Goal: Find specific page/section: Find specific page/section

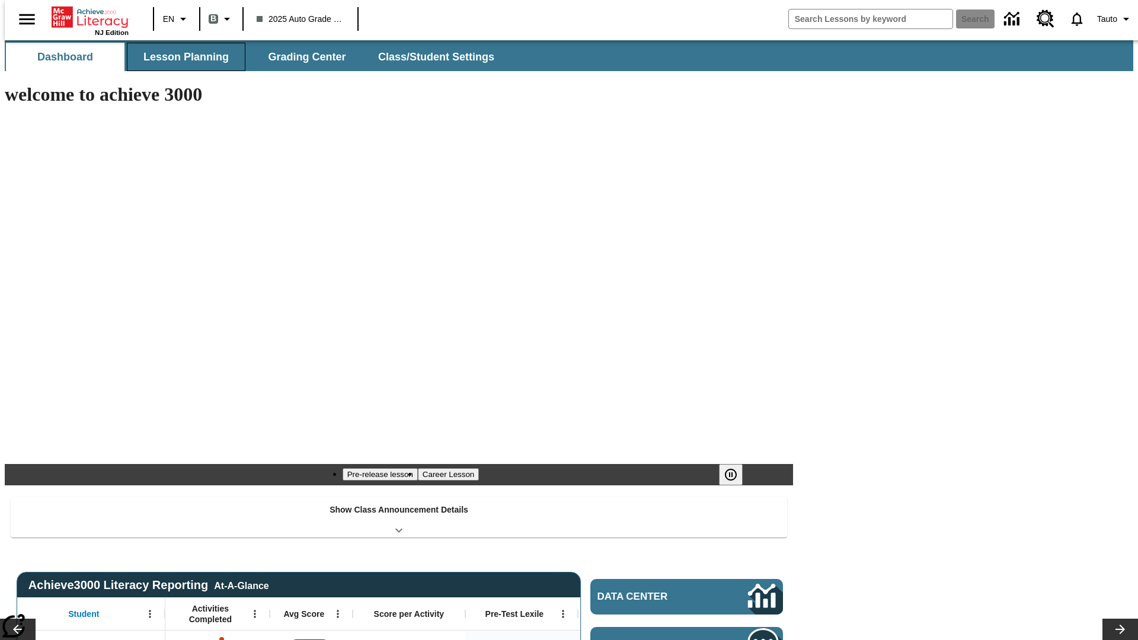
click at [181, 57] on span "Lesson Planning" at bounding box center [185, 57] width 85 height 14
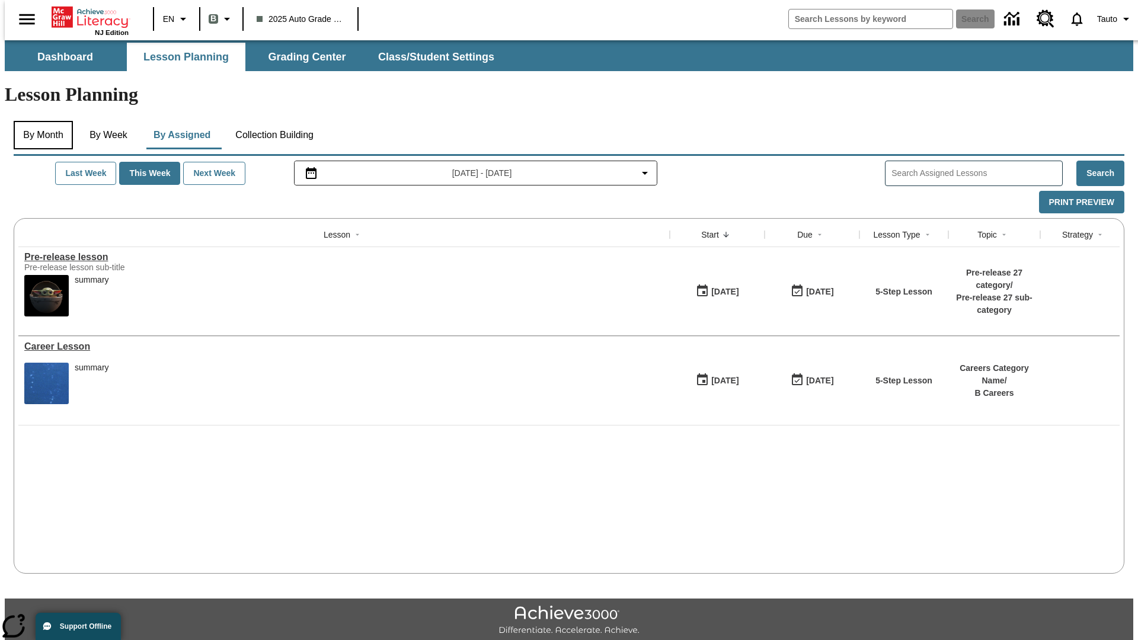
click at [40, 121] on button "By Month" at bounding box center [43, 135] width 59 height 28
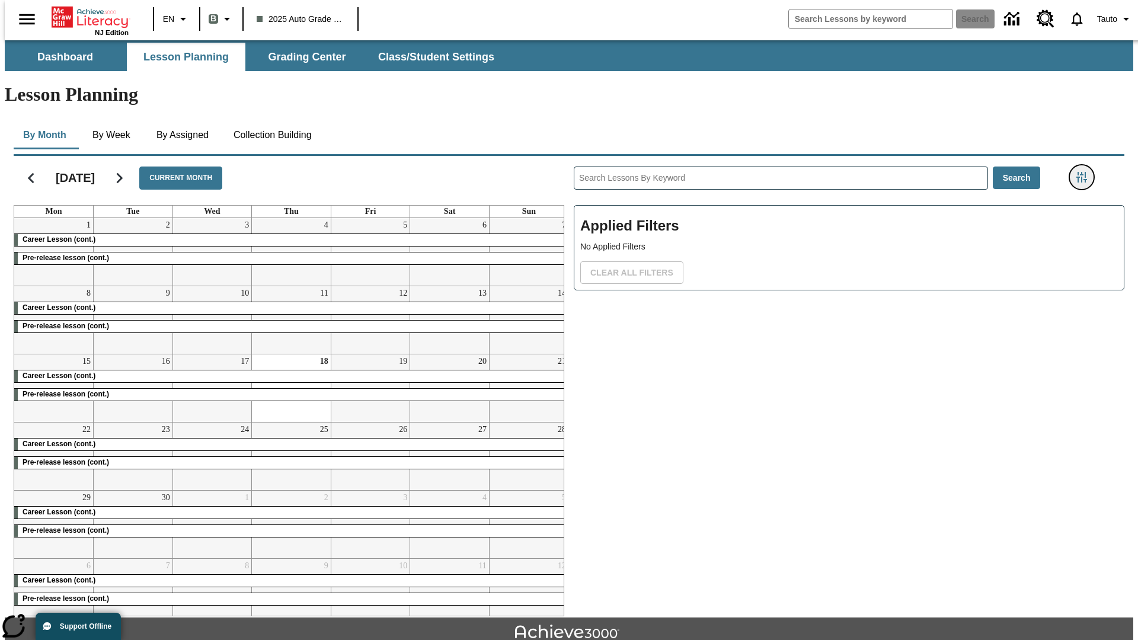
click at [1085, 172] on icon "Filters Side menu" at bounding box center [1081, 177] width 11 height 11
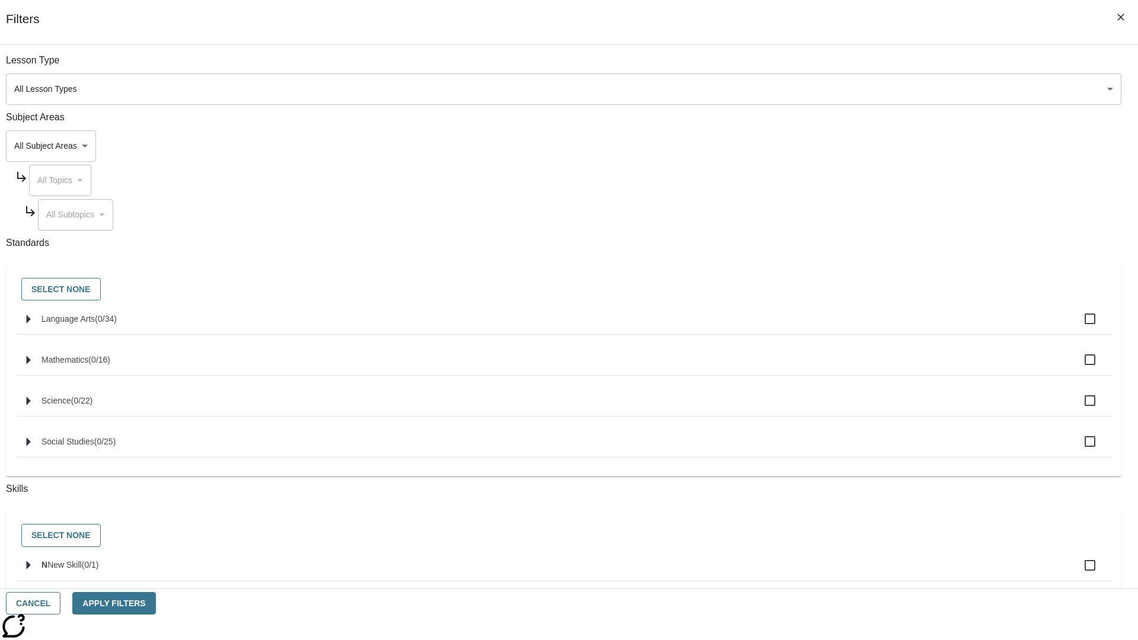
click at [853, 421] on body "Skip to main content NJ Edition EN B 2025 Auto Grade 1 B Search 0 Tauto Dashboa…" at bounding box center [569, 367] width 1128 height 654
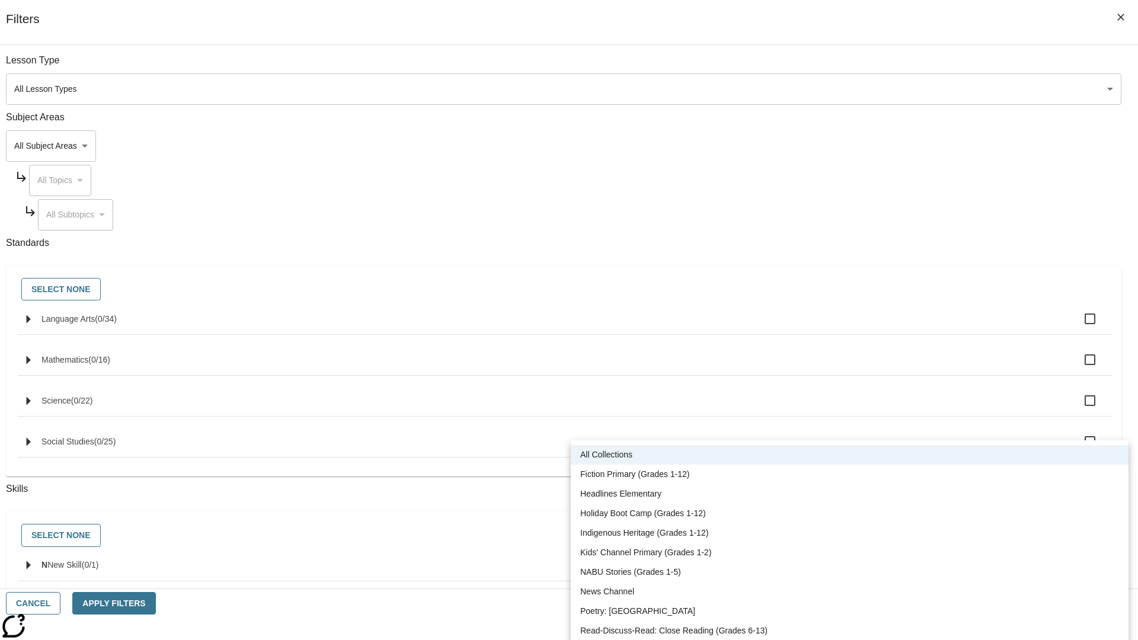
scroll to position [493, 0]
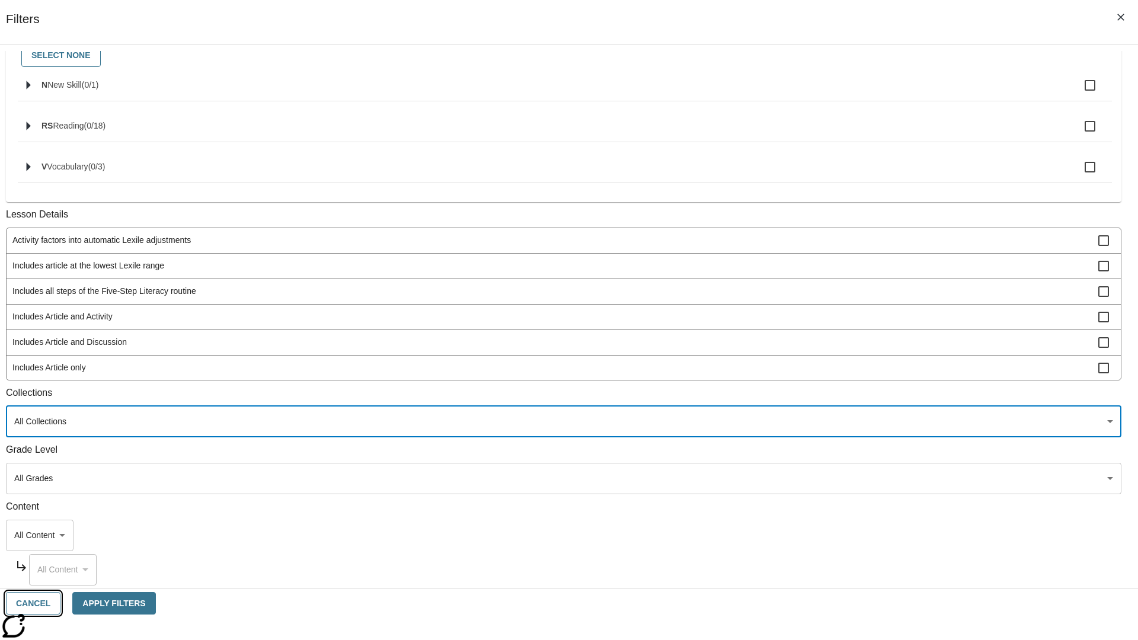
click at [60, 603] on button "Cancel" at bounding box center [33, 603] width 55 height 23
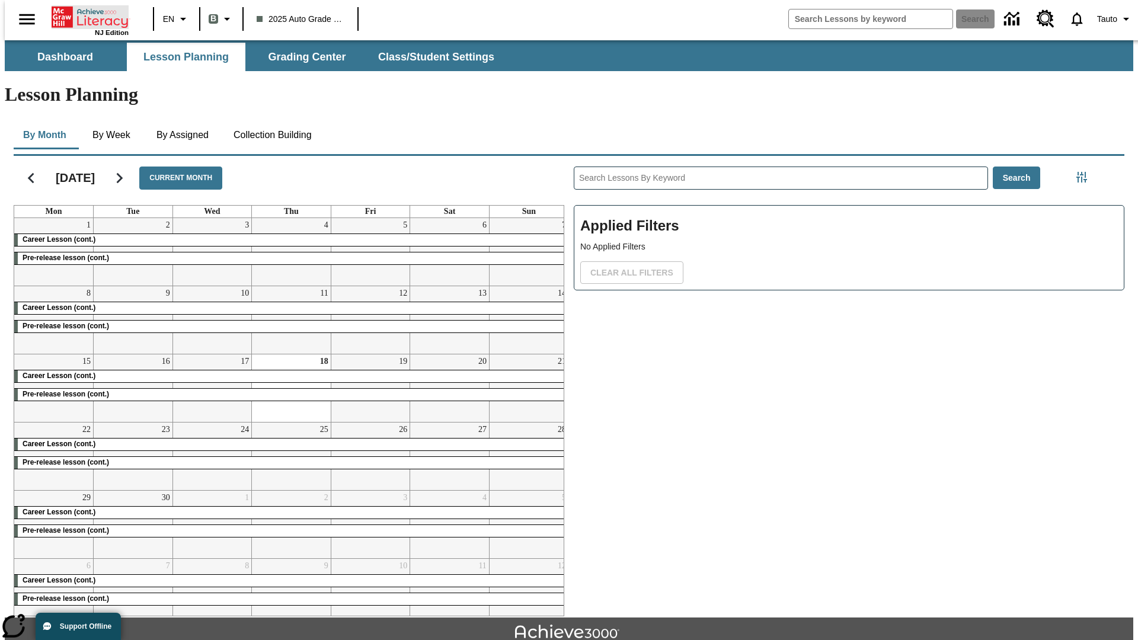
click at [85, 16] on icon "Home" at bounding box center [91, 17] width 79 height 24
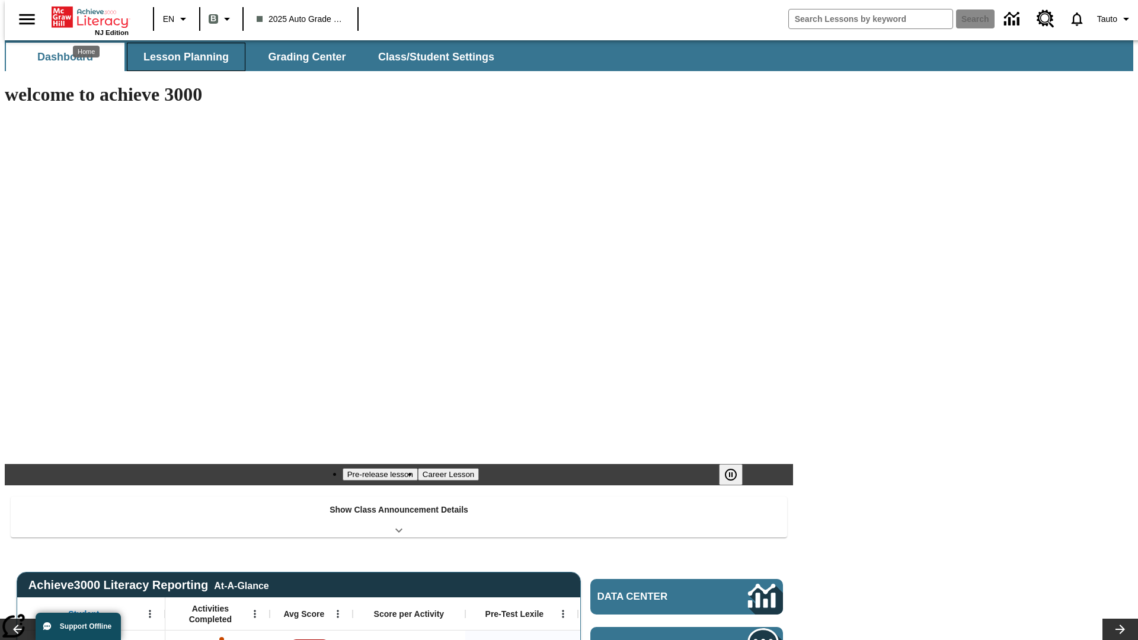
click at [181, 57] on span "Lesson Planning" at bounding box center [185, 57] width 85 height 14
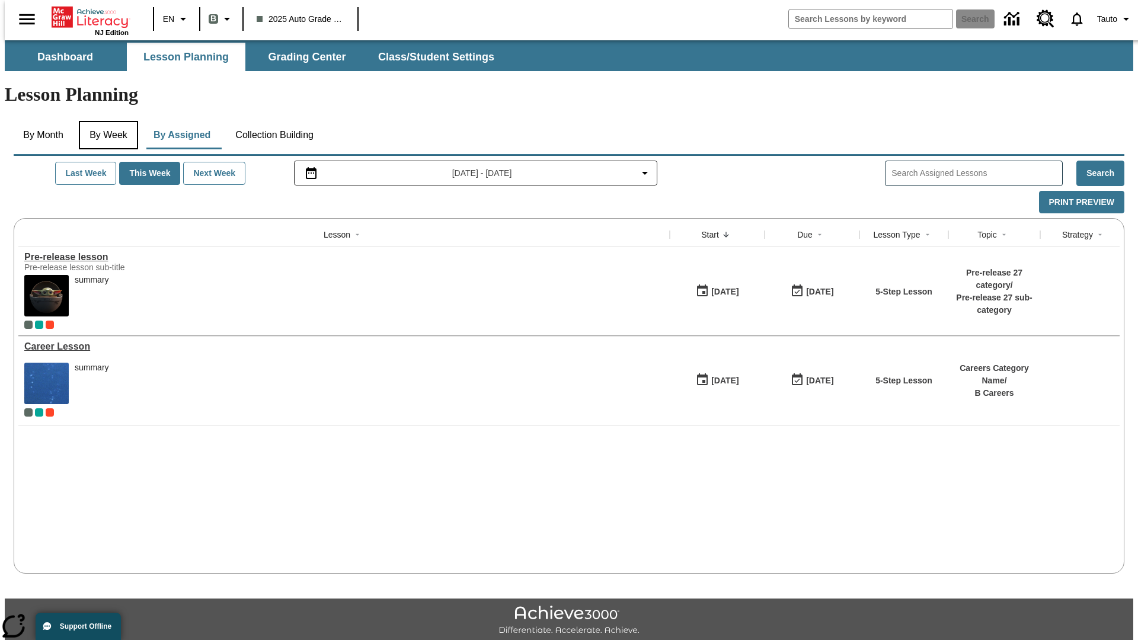
click at [106, 121] on button "By Week" at bounding box center [108, 135] width 59 height 28
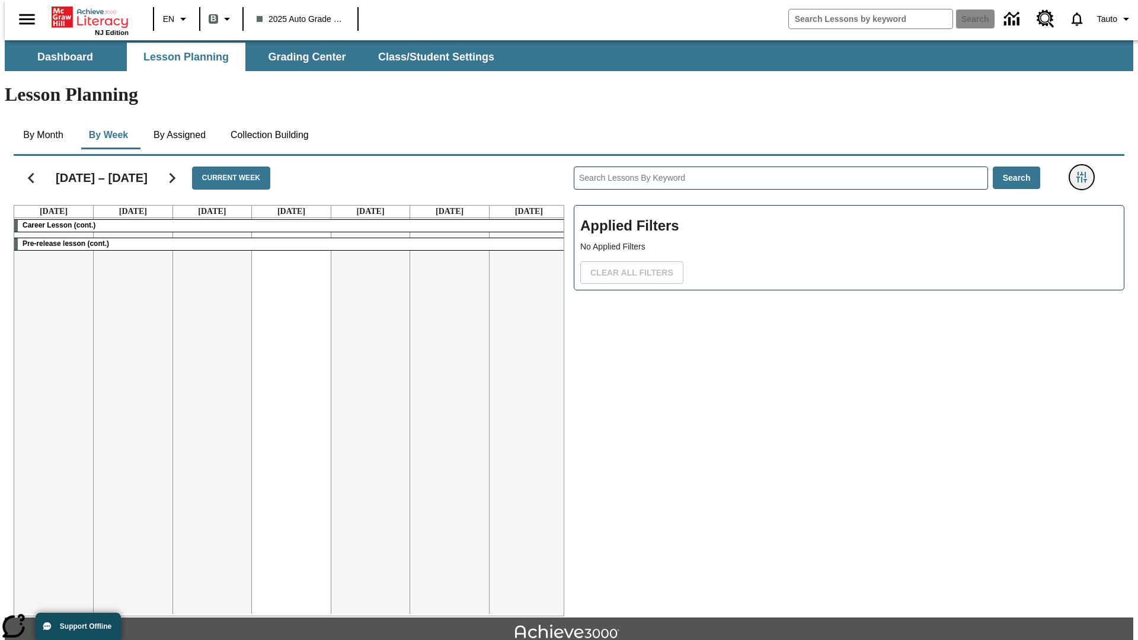
click at [1085, 172] on icon "Filters Side menu" at bounding box center [1081, 177] width 11 height 11
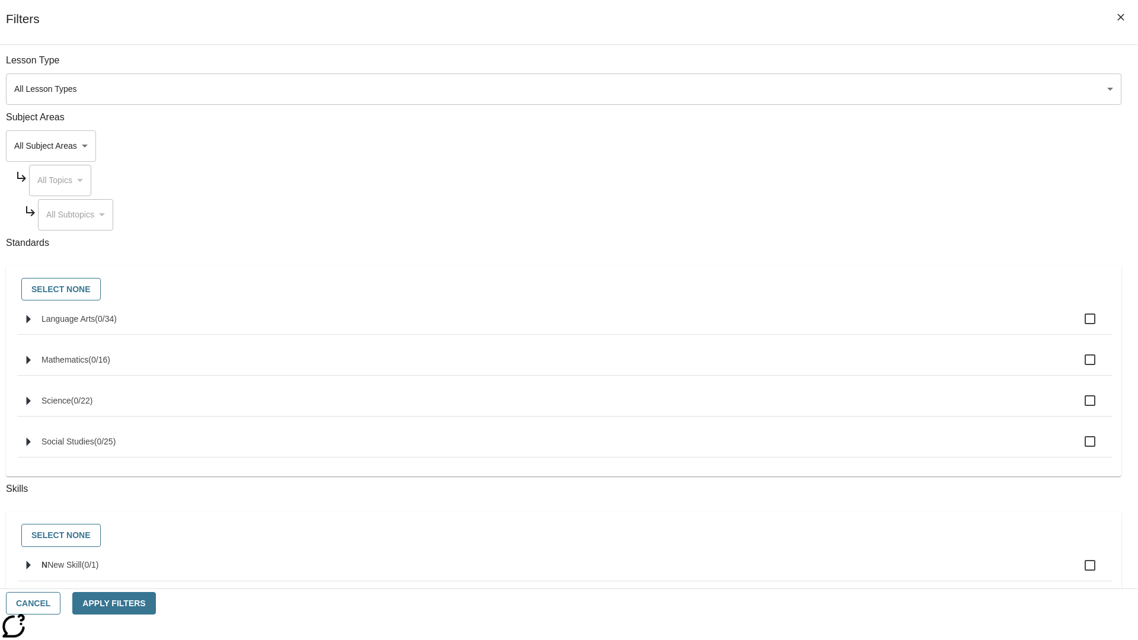
click at [853, 421] on body "Skip to main content NJ Edition EN B 2025 Auto Grade 1 B Search 0 Tauto Dashboa…" at bounding box center [569, 367] width 1128 height 654
